Goal: Information Seeking & Learning: Learn about a topic

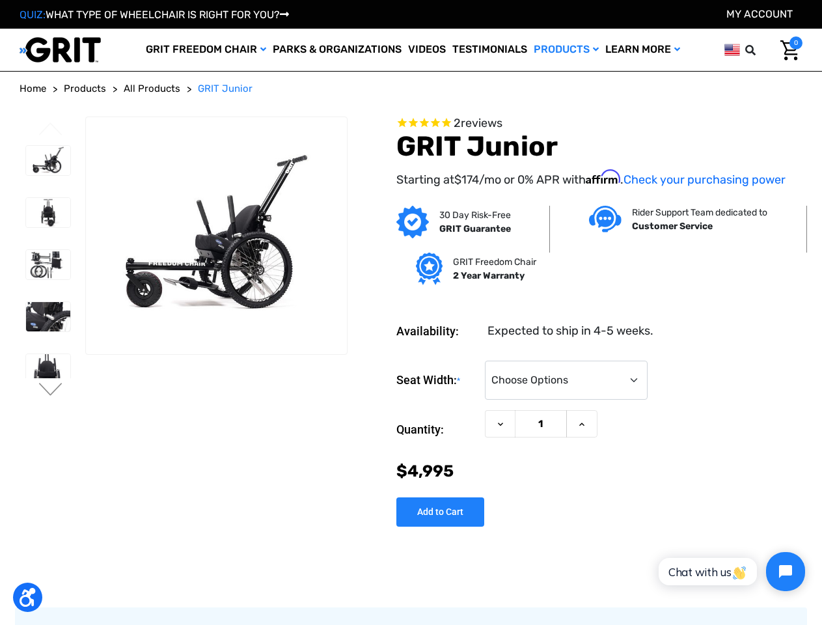
click at [411, 312] on dl "Availability: Expected to ship in 4-5 weeks." at bounding box center [599, 321] width 406 height 37
click at [755, 50] on icon at bounding box center [750, 50] width 10 height 10
click at [732, 49] on input "text" at bounding box center [672, 50] width 195 height 29
click at [411, 366] on label "Seat Width: *" at bounding box center [437, 381] width 82 height 40
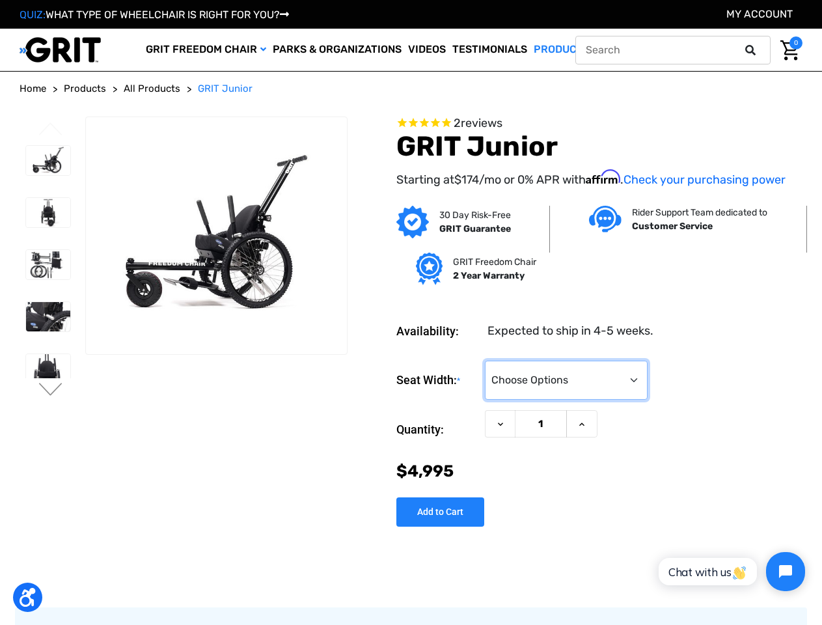
click at [485, 366] on select "Choose Options <10" 11-12"" at bounding box center [566, 380] width 163 height 39
click at [51, 130] on button "Previous" at bounding box center [50, 130] width 27 height 16
click at [51, 391] on button "Next" at bounding box center [50, 391] width 27 height 16
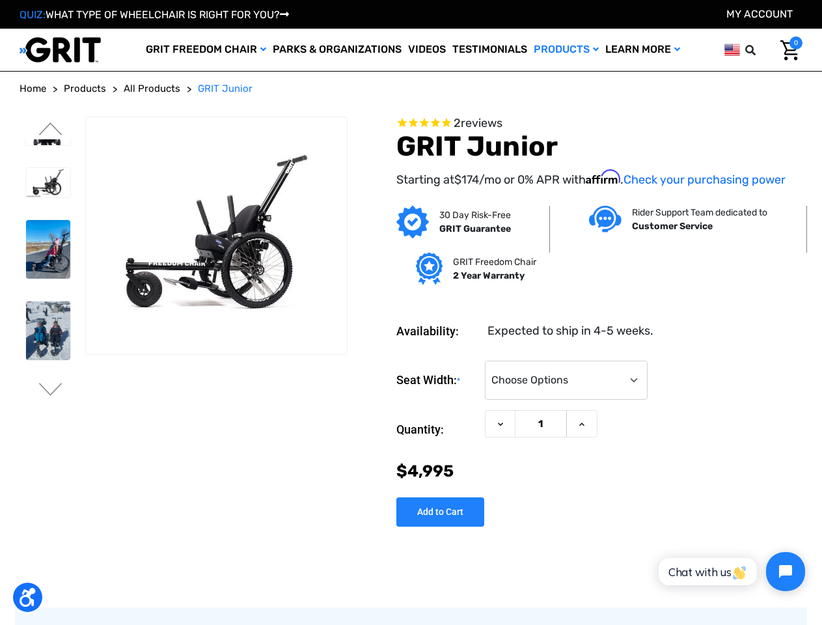
click at [600, 124] on span "2 reviews" at bounding box center [599, 124] width 406 height 14
click at [501, 424] on icon at bounding box center [500, 424] width 10 height 10
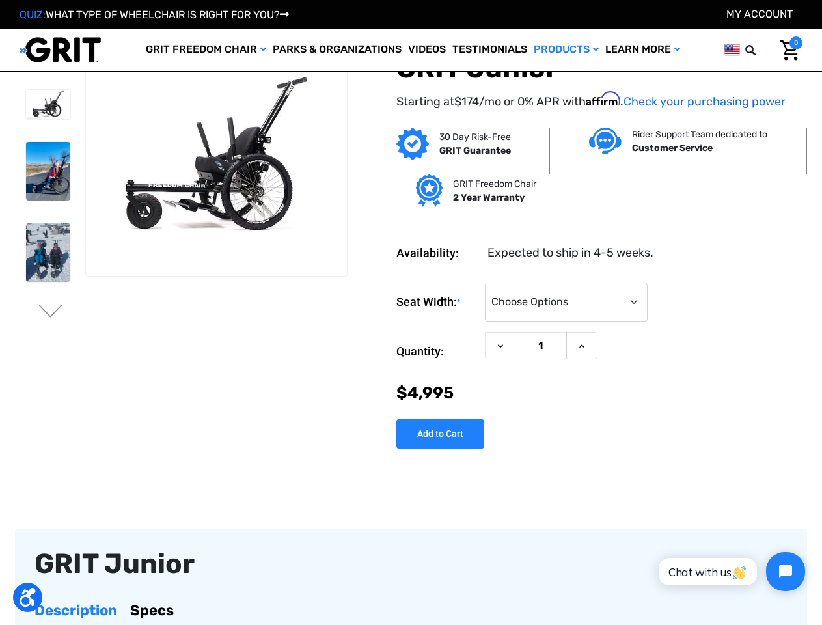
click at [583, 424] on div "Seat Width: * Choose Options <10" 11-12" Current Stock: Quantity: Decrease Quan…" at bounding box center [599, 360] width 406 height 177
